Goal: Information Seeking & Learning: Check status

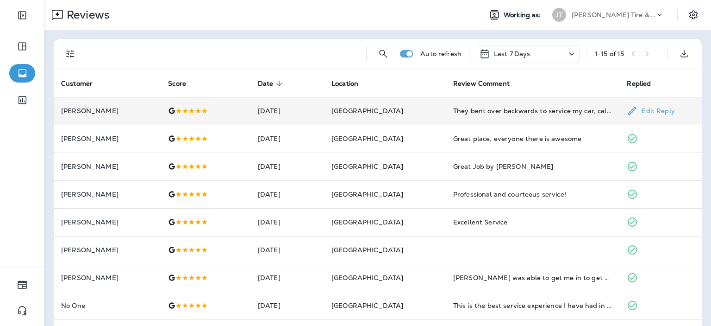
click at [476, 114] on div "They bent over backwards to service my car, calling around to get a tire replac…" at bounding box center [532, 110] width 159 height 9
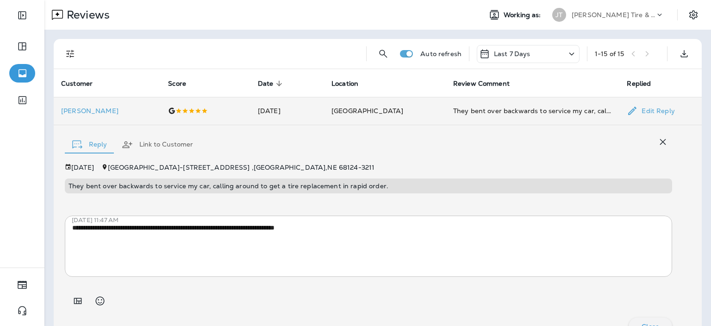
click at [126, 116] on td "[PERSON_NAME]" at bounding box center [107, 111] width 107 height 28
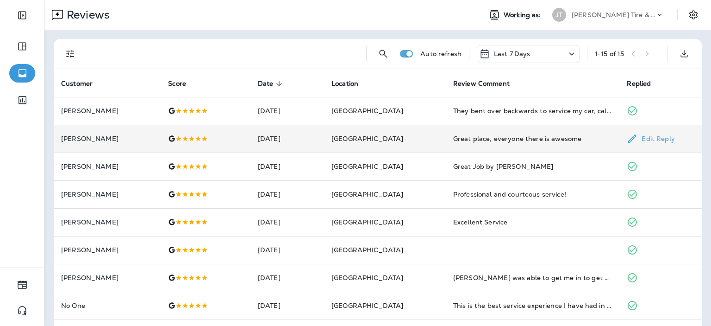
click at [136, 137] on p "[PERSON_NAME]" at bounding box center [107, 138] width 92 height 7
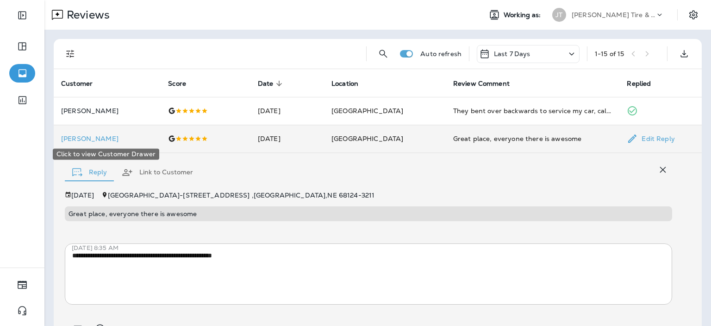
click at [136, 137] on p "[PERSON_NAME]" at bounding box center [107, 138] width 92 height 7
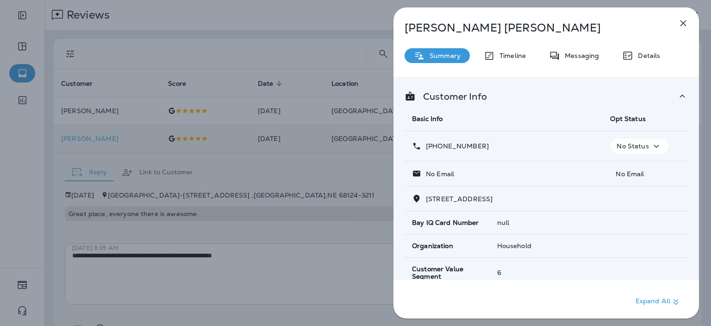
click at [684, 23] on icon "button" at bounding box center [684, 23] width 6 height 6
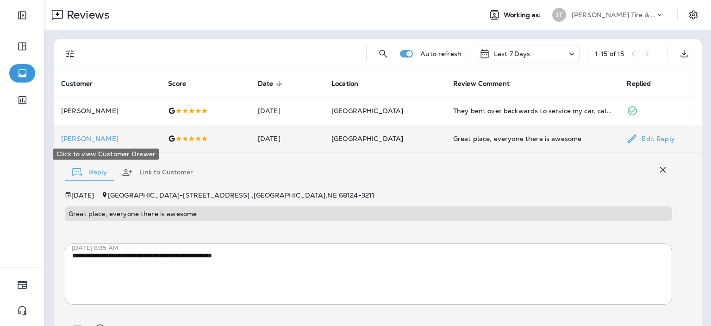
click at [141, 138] on p "[PERSON_NAME]" at bounding box center [107, 138] width 92 height 7
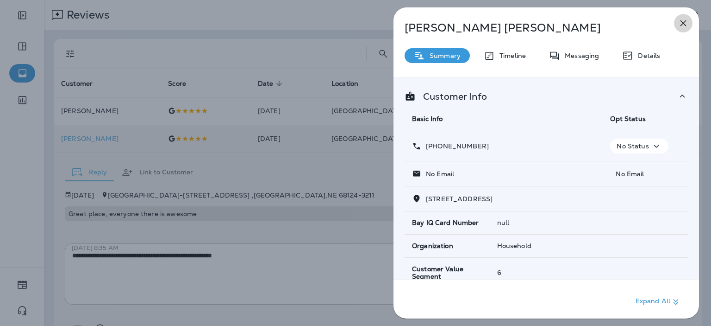
click at [684, 20] on icon "button" at bounding box center [683, 23] width 11 height 11
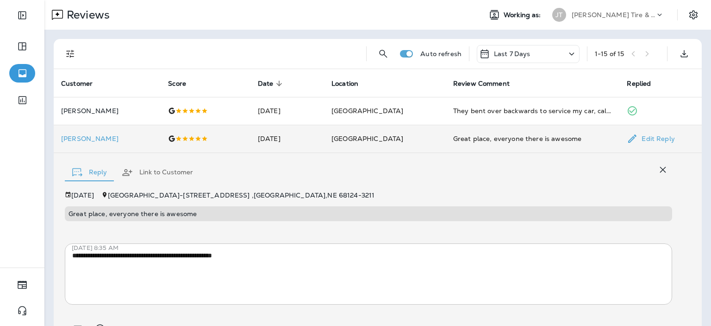
click at [424, 147] on td "[GEOGRAPHIC_DATA]" at bounding box center [385, 139] width 122 height 28
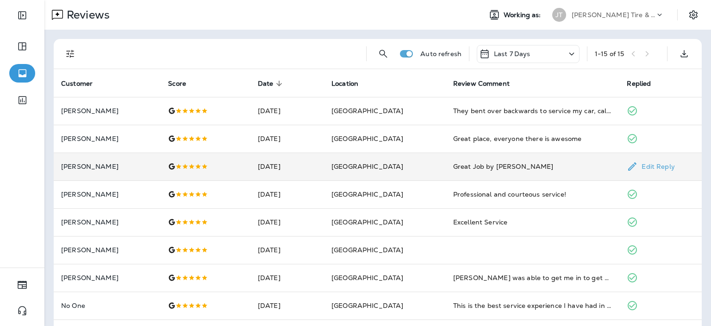
click at [425, 170] on td "[GEOGRAPHIC_DATA]" at bounding box center [385, 166] width 122 height 28
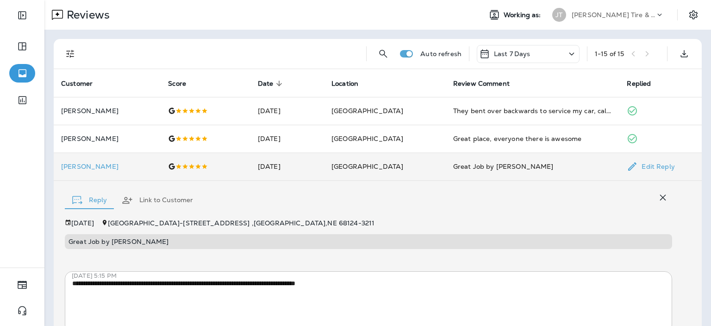
click at [432, 164] on td "[GEOGRAPHIC_DATA]" at bounding box center [385, 166] width 122 height 28
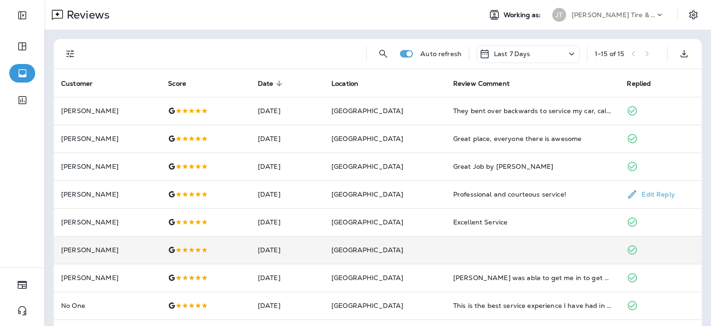
scroll to position [49, 0]
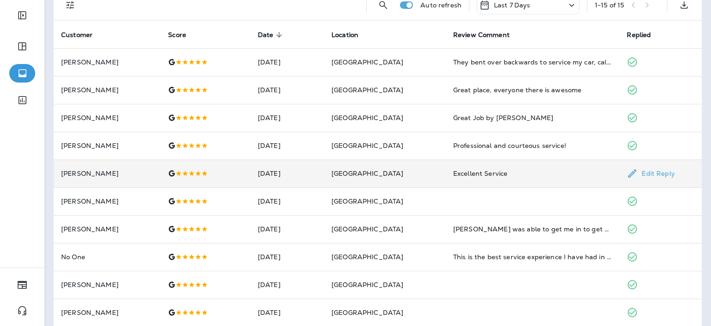
click at [427, 176] on td "[GEOGRAPHIC_DATA]" at bounding box center [385, 173] width 122 height 28
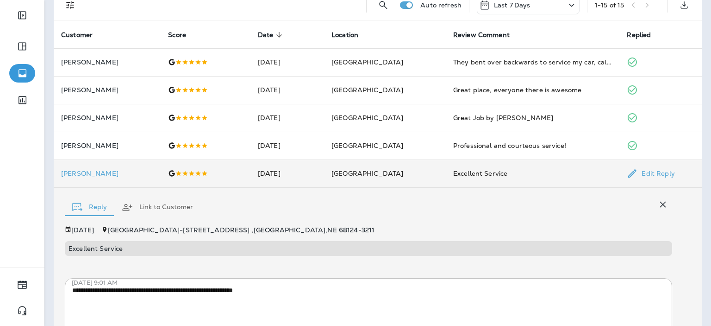
click at [427, 176] on td "[GEOGRAPHIC_DATA]" at bounding box center [385, 173] width 122 height 28
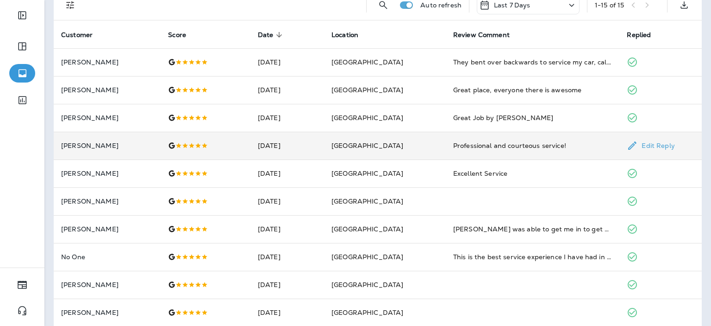
click at [428, 145] on td "[GEOGRAPHIC_DATA]" at bounding box center [385, 146] width 122 height 28
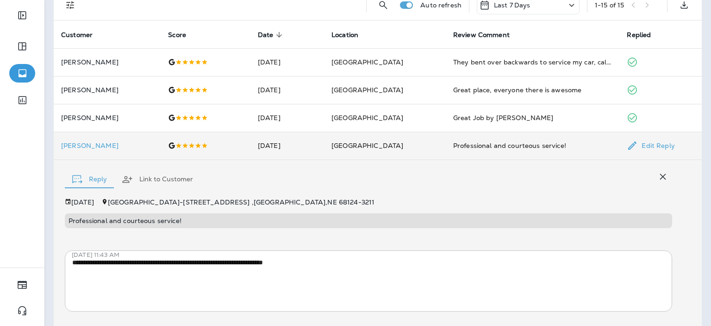
click at [428, 145] on td "[GEOGRAPHIC_DATA]" at bounding box center [385, 146] width 122 height 28
